Goal: Task Accomplishment & Management: Complete application form

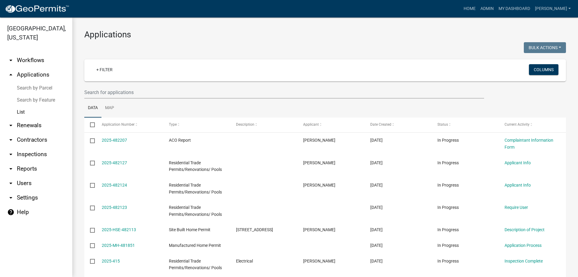
select select "3: 100"
click at [20, 111] on link "List" at bounding box center [36, 112] width 72 height 12
click at [14, 73] on icon "arrow_drop_up" at bounding box center [10, 74] width 7 height 7
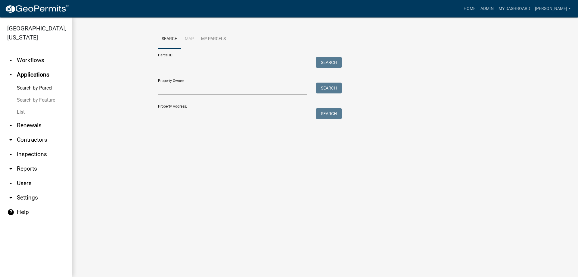
click at [11, 74] on icon "arrow_drop_up" at bounding box center [10, 74] width 7 height 7
click at [6, 127] on link "arrow_drop_down Renewals" at bounding box center [36, 125] width 72 height 14
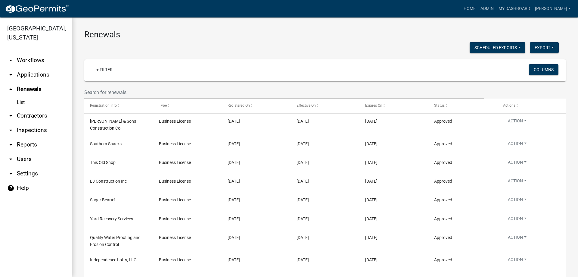
click at [28, 80] on link "arrow_drop_down Applications" at bounding box center [36, 74] width 72 height 14
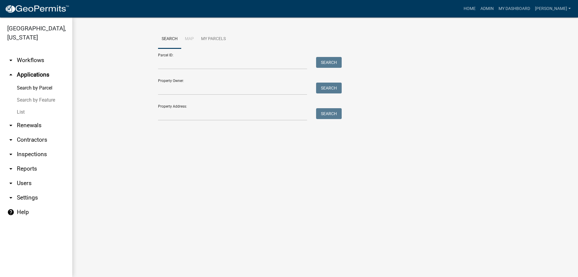
click at [26, 61] on link "arrow_drop_down Workflows" at bounding box center [36, 60] width 72 height 14
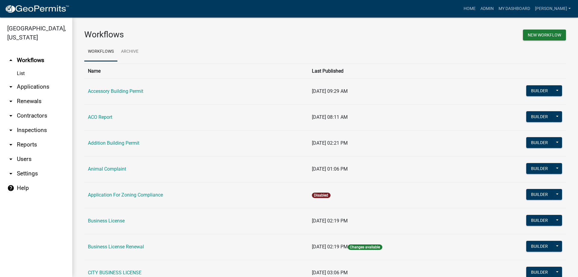
click at [27, 85] on link "arrow_drop_down Applications" at bounding box center [36, 87] width 72 height 14
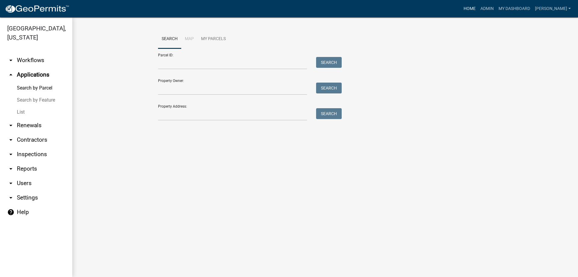
click at [478, 11] on link "Home" at bounding box center [469, 8] width 17 height 11
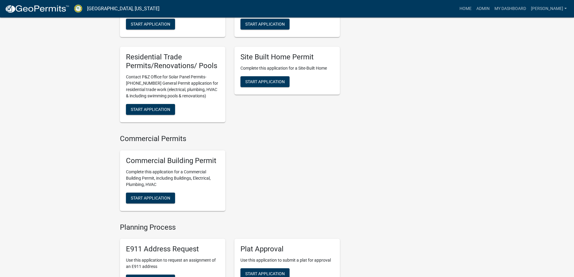
scroll to position [512, 0]
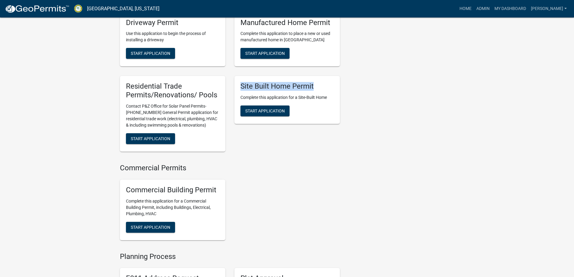
drag, startPoint x: 239, startPoint y: 88, endPoint x: 328, endPoint y: 89, distance: 88.6
click at [328, 89] on div "Site Built Home Permit Complete this application for a Site-Built Home Start Ap…" at bounding box center [286, 100] width 105 height 48
click at [325, 90] on h5 "Site Built Home Permit" at bounding box center [286, 86] width 93 height 9
drag, startPoint x: 321, startPoint y: 90, endPoint x: 243, endPoint y: 89, distance: 78.0
click at [244, 89] on h5 "Site Built Home Permit" at bounding box center [286, 86] width 93 height 9
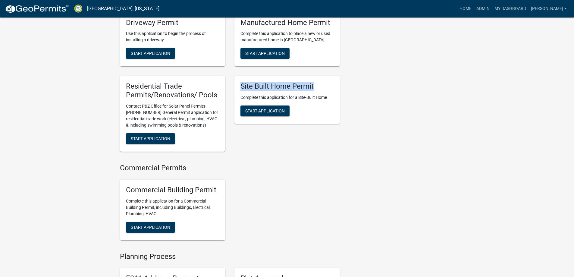
drag, startPoint x: 240, startPoint y: 89, endPoint x: 340, endPoint y: 91, distance: 100.0
click at [340, 91] on div "Site Built Home Permit Complete this application for a Site-Built Home Start Ap…" at bounding box center [287, 113] width 114 height 85
click at [337, 92] on div "Site Built Home Permit Complete this application for a Site-Built Home Start Ap…" at bounding box center [286, 100] width 105 height 48
drag, startPoint x: 288, startPoint y: 98, endPoint x: 231, endPoint y: 97, distance: 56.9
click at [231, 97] on div "Site Built Home Permit Complete this application for a Site-Built Home Start Ap…" at bounding box center [287, 113] width 114 height 85
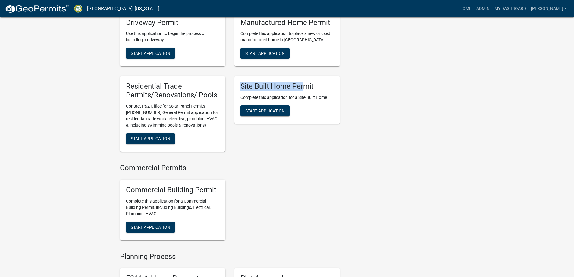
drag, startPoint x: 242, startPoint y: 89, endPoint x: 315, endPoint y: 88, distance: 73.8
click at [309, 88] on h5 "Site Built Home Permit" at bounding box center [286, 86] width 93 height 9
click at [328, 89] on h5 "Site Built Home Permit" at bounding box center [286, 86] width 93 height 9
drag, startPoint x: 314, startPoint y: 92, endPoint x: 248, endPoint y: 92, distance: 66.6
click at [249, 91] on h5 "Site Built Home Permit" at bounding box center [286, 86] width 93 height 9
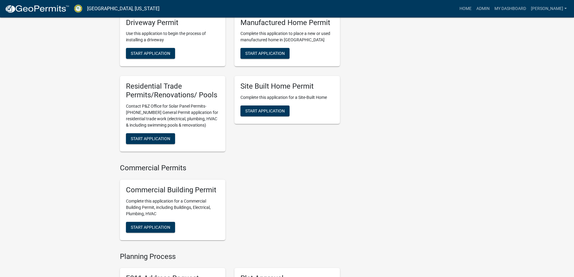
click at [244, 91] on h5 "Site Built Home Permit" at bounding box center [286, 86] width 93 height 9
drag, startPoint x: 266, startPoint y: 88, endPoint x: 327, endPoint y: 89, distance: 60.3
click at [324, 89] on div "Site Built Home Permit Complete this application for a Site-Built Home Start Ap…" at bounding box center [286, 100] width 105 height 48
click at [320, 90] on h5 "Site Built Home Permit" at bounding box center [286, 86] width 93 height 9
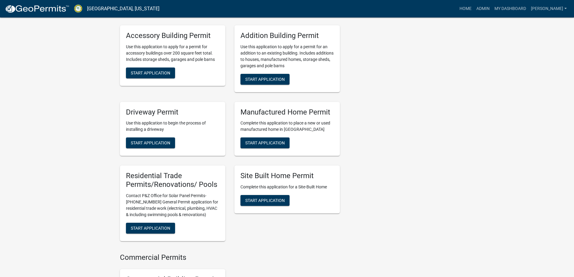
scroll to position [482, 0]
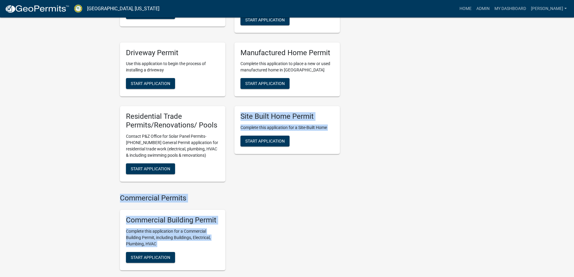
drag, startPoint x: 240, startPoint y: 119, endPoint x: 356, endPoint y: 127, distance: 116.5
click at [356, 127] on div "My Applications Show More Animal Complaint In Progress - Action Form [PERSON_NA…" at bounding box center [286, 104] width 343 height 1086
click at [327, 126] on div "Site Built Home Permit Complete this application for a Site-Built Home Start Ap…" at bounding box center [286, 130] width 105 height 48
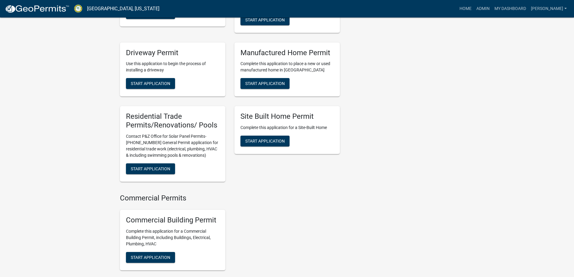
click at [331, 117] on h5 "Site Built Home Permit" at bounding box center [286, 116] width 93 height 9
click at [399, 121] on div "Contacts [PERSON_NAME] Zoning Administrator Contact [PERSON_NAME] Administrativ…" at bounding box center [401, 104] width 114 height 1086
drag, startPoint x: 274, startPoint y: 117, endPoint x: 269, endPoint y: 116, distance: 5.2
click at [269, 116] on h5 "Site Built Home Permit" at bounding box center [286, 116] width 93 height 9
click at [251, 115] on div "Site Built Home Permit Complete this application for a Site-Built Home Start Ap…" at bounding box center [286, 130] width 105 height 48
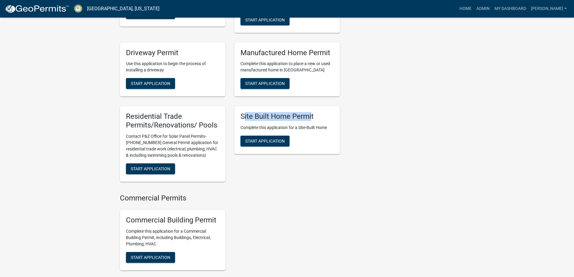
drag, startPoint x: 244, startPoint y: 119, endPoint x: 297, endPoint y: 122, distance: 53.1
click at [319, 121] on h5 "Site Built Home Permit" at bounding box center [286, 116] width 93 height 9
drag, startPoint x: 240, startPoint y: 121, endPoint x: 325, endPoint y: 122, distance: 84.6
click at [323, 121] on h5 "Site Built Home Permit" at bounding box center [286, 116] width 93 height 9
click at [327, 121] on h5 "Site Built Home Permit" at bounding box center [286, 116] width 93 height 9
